Goal: Obtain resource: Download file/media

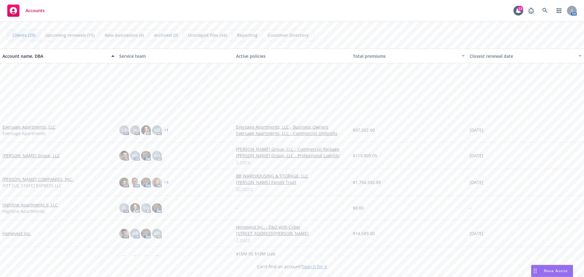
scroll to position [182, 0]
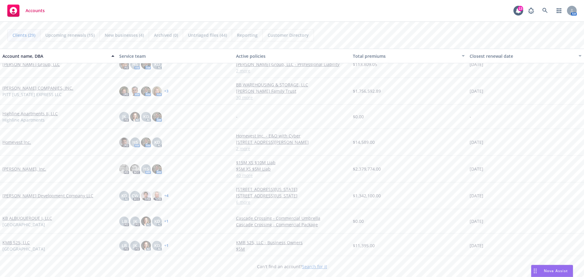
click at [18, 196] on link "[PERSON_NAME] Development Company LLC" at bounding box center [47, 196] width 91 height 6
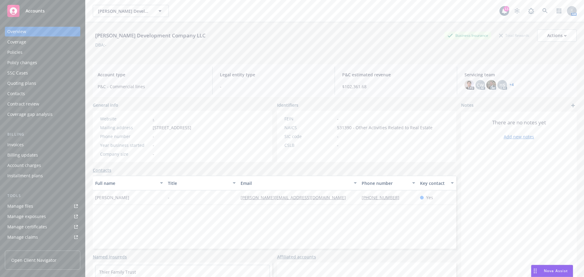
click at [27, 50] on div "Policies" at bounding box center [42, 52] width 71 height 10
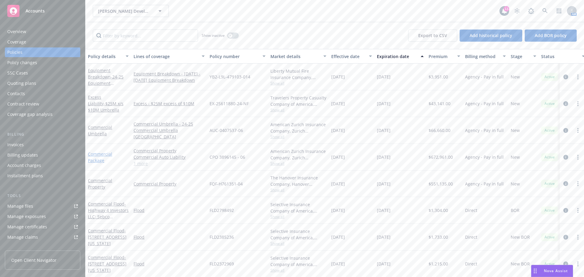
click at [93, 155] on link "Commercial Package" at bounding box center [100, 157] width 24 height 12
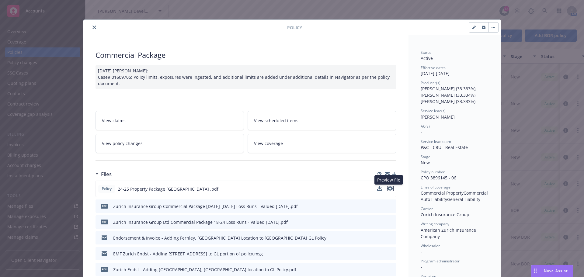
click at [387, 189] on icon "preview file" at bounding box center [389, 188] width 5 height 4
